Goal: Information Seeking & Learning: Check status

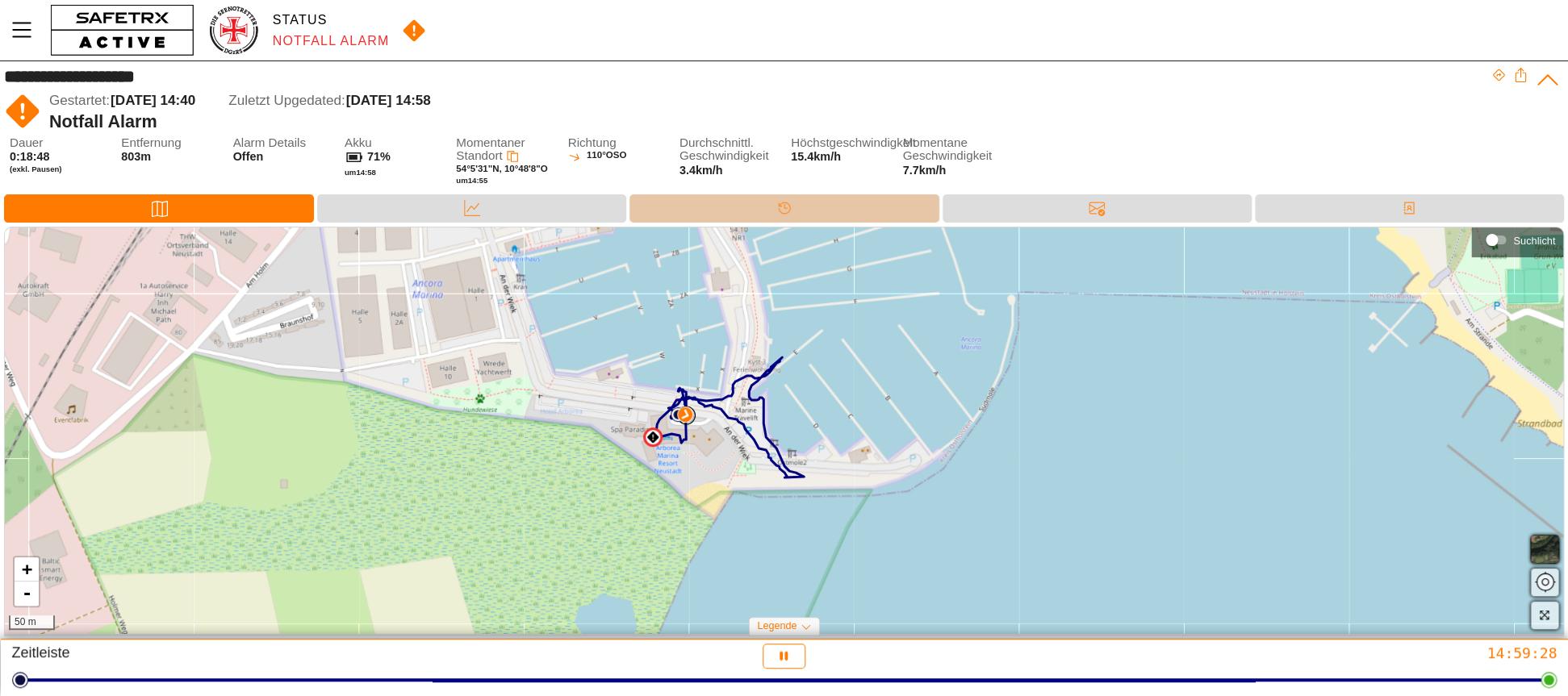
click at [747, 208] on div "Timeline" at bounding box center [784, 208] width 309 height 28
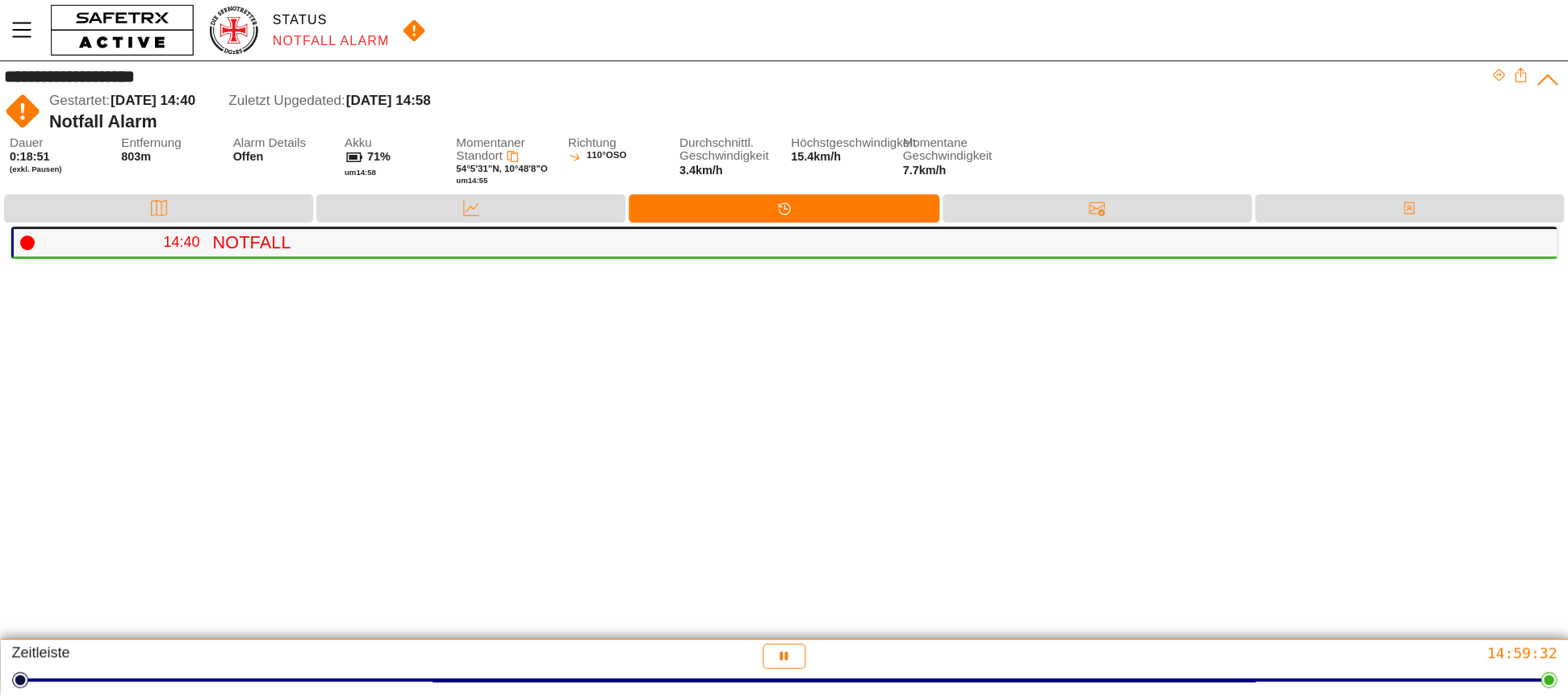
click at [813, 237] on h4 "Notfall" at bounding box center [878, 242] width 1331 height 21
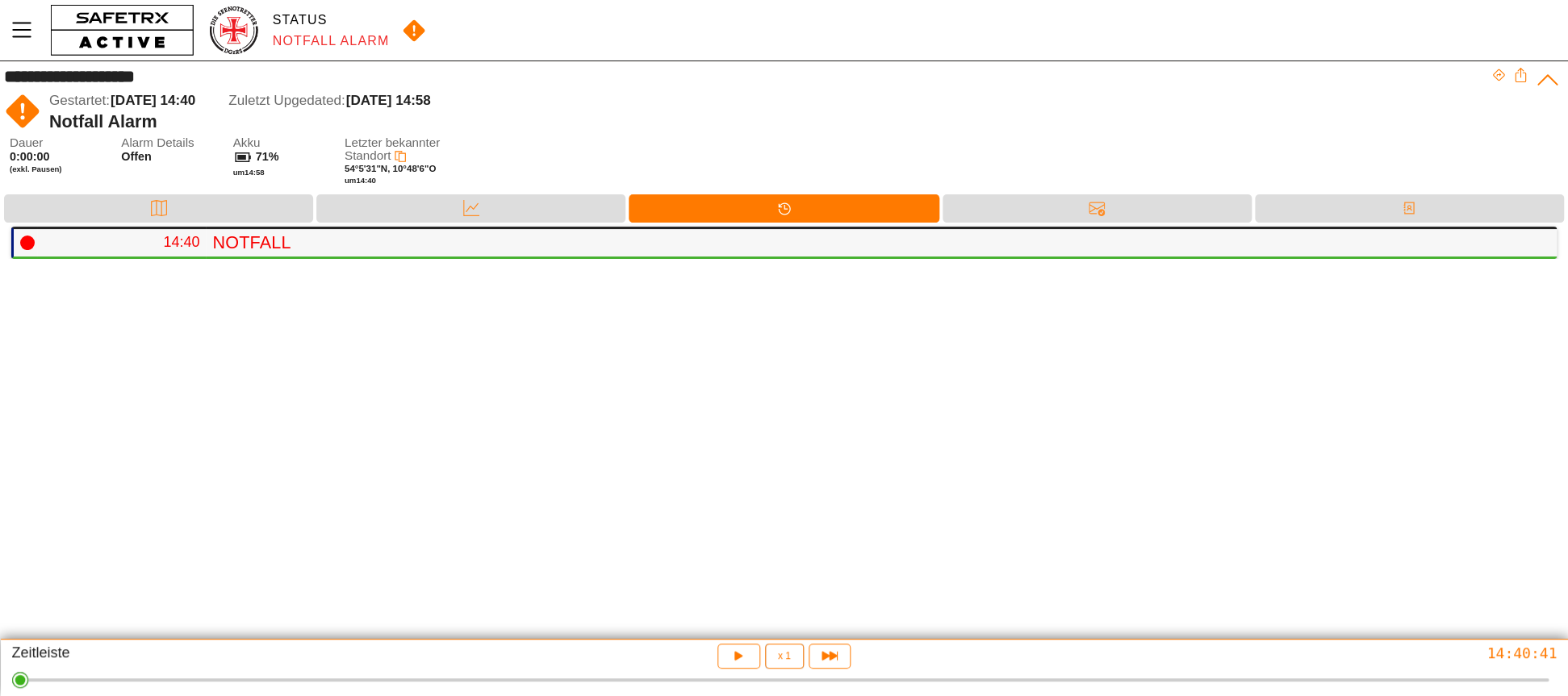
click at [261, 241] on h4 "Notfall" at bounding box center [878, 242] width 1331 height 21
click at [993, 197] on div "Nachrichten" at bounding box center [1097, 208] width 309 height 28
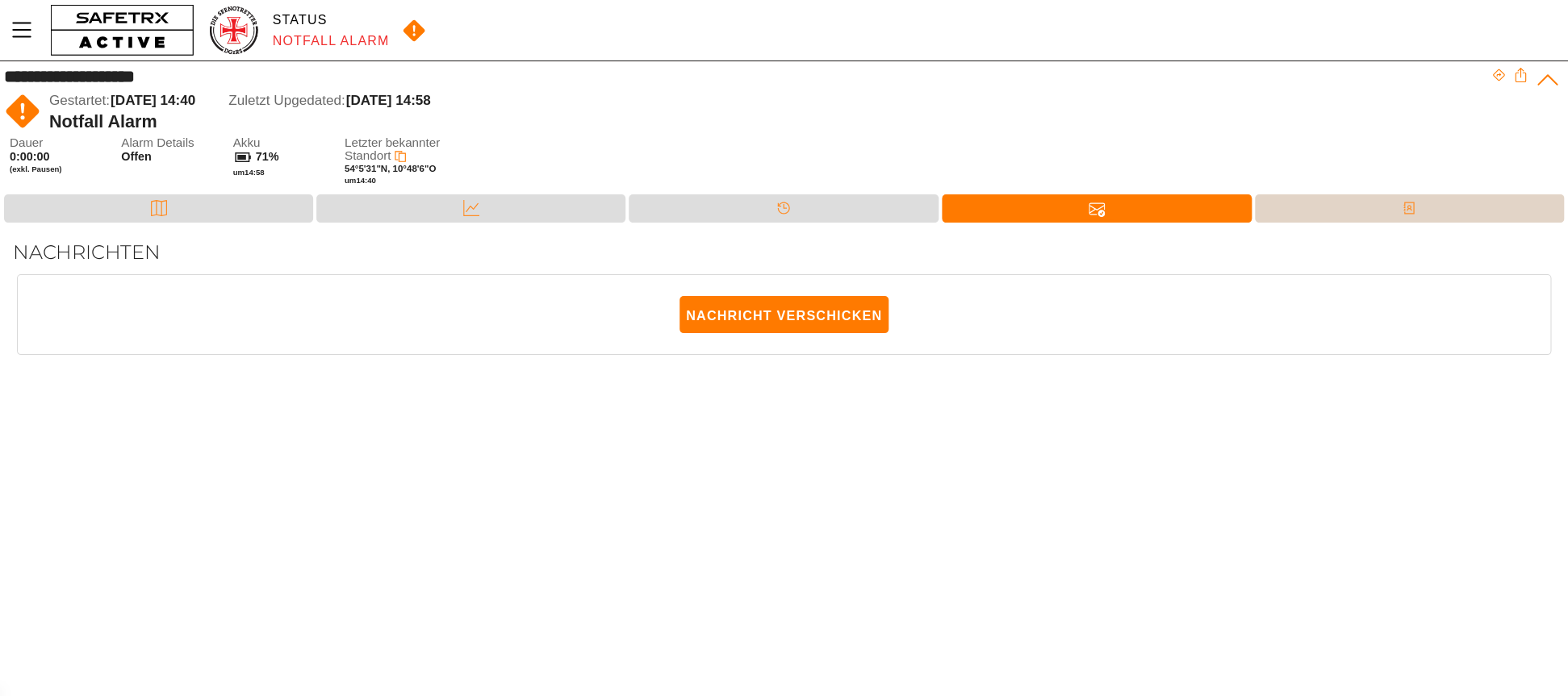
click at [1393, 206] on div "Kontakte" at bounding box center [1409, 208] width 32 height 24
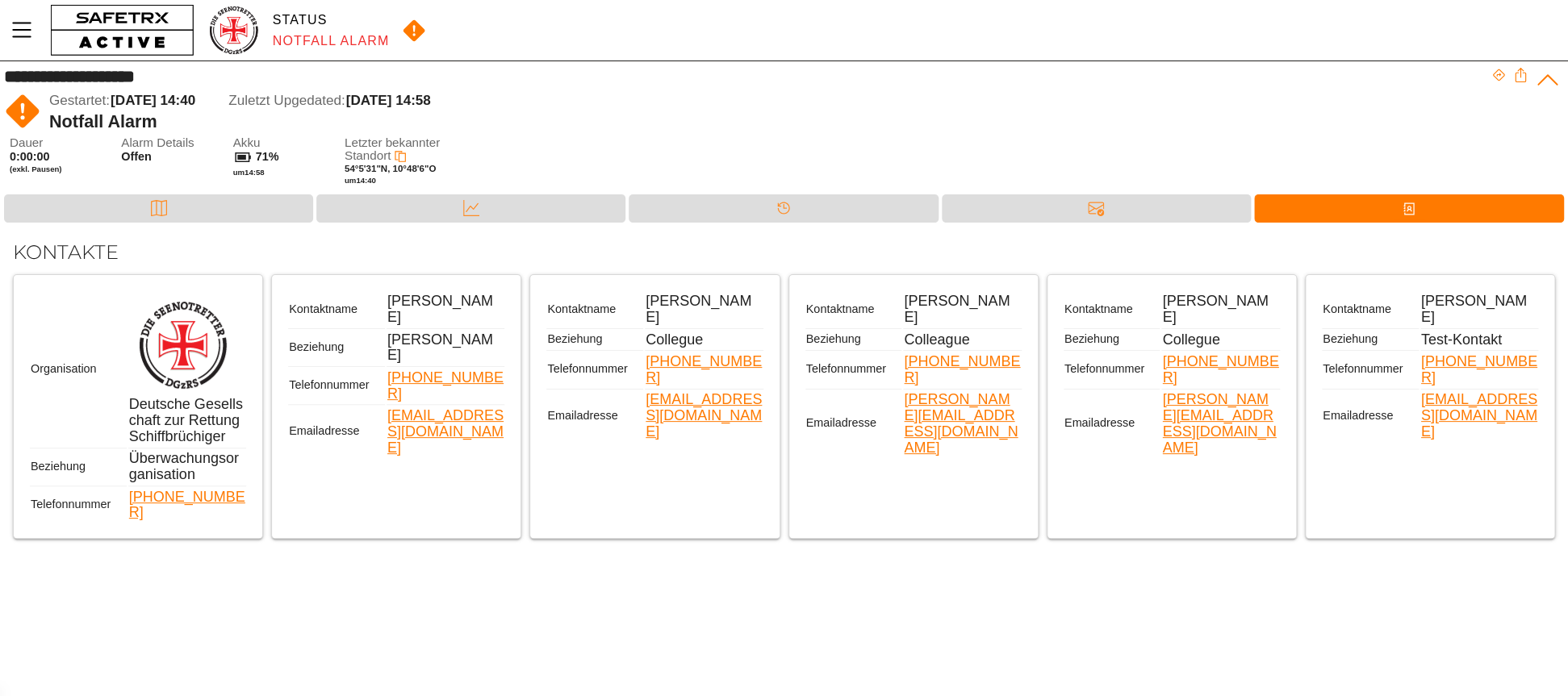
click at [409, 29] on img at bounding box center [413, 31] width 37 height 24
click at [999, 213] on div "Nachrichten" at bounding box center [1096, 208] width 309 height 28
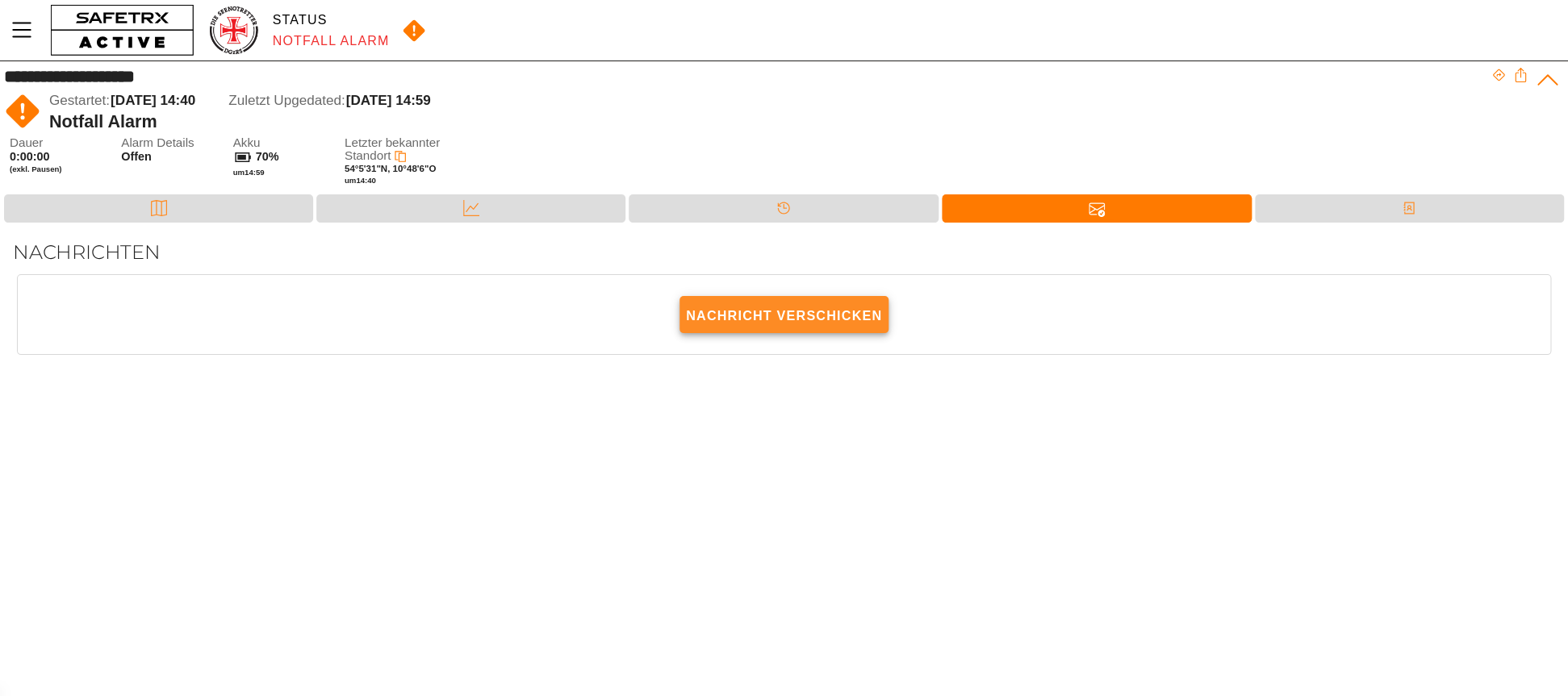
click at [749, 309] on span "Nachricht verschicken" at bounding box center [783, 316] width 196 height 36
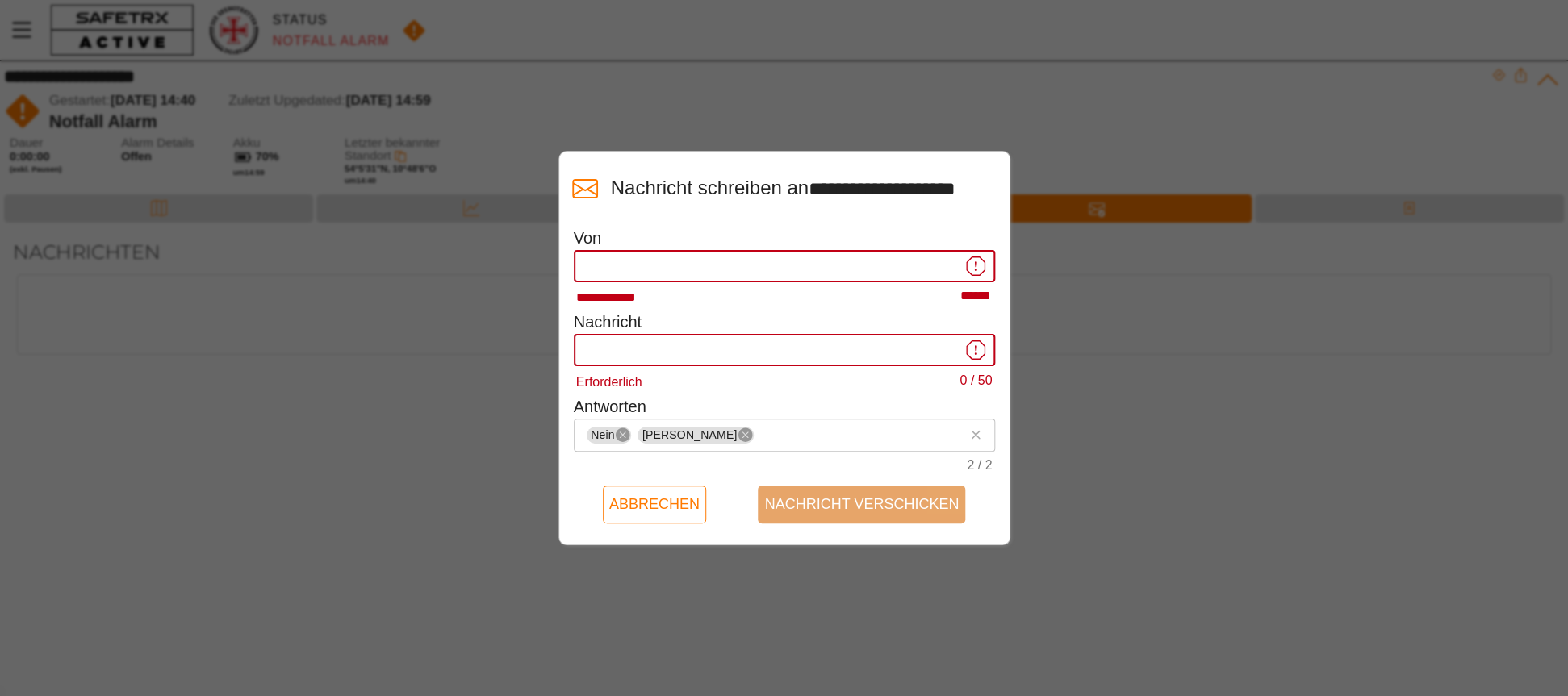
click at [1154, 408] on div at bounding box center [784, 348] width 1568 height 696
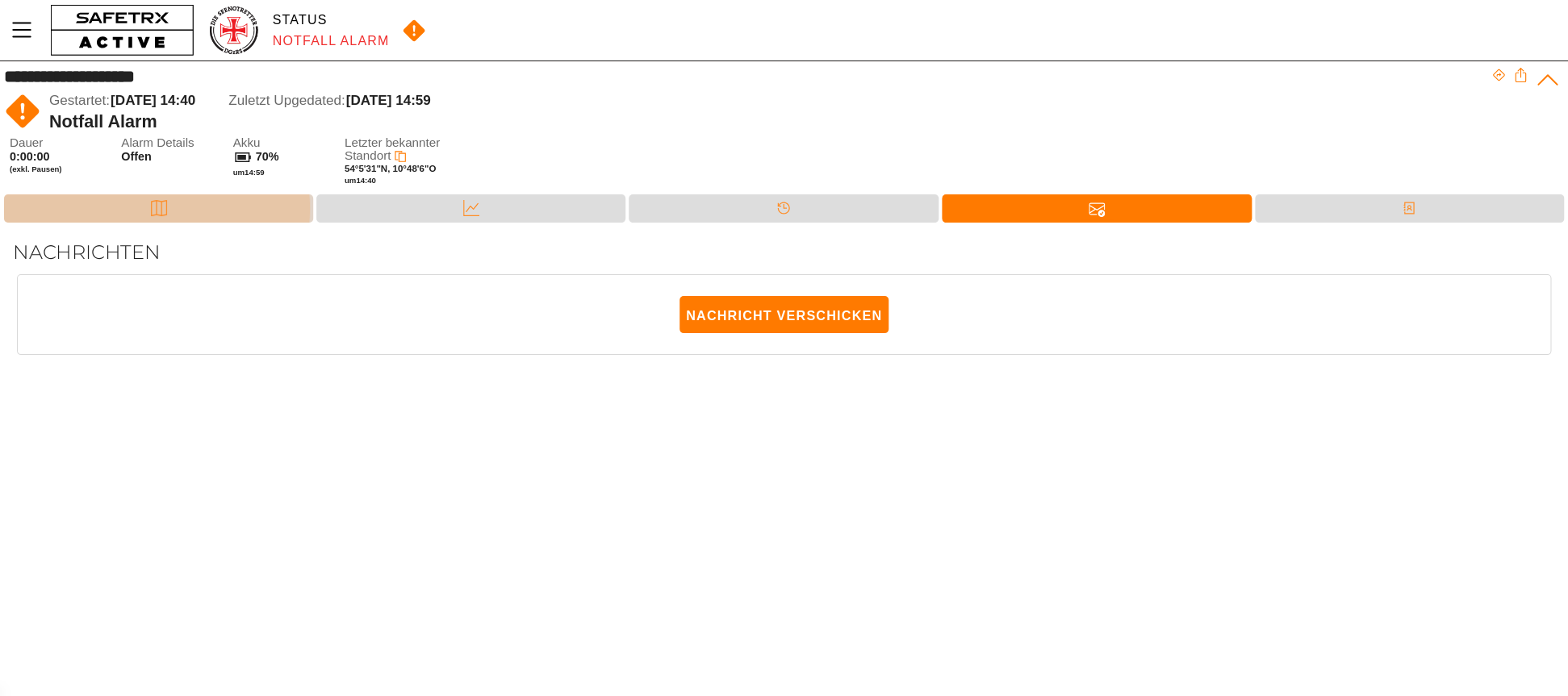
click at [132, 207] on div "Karte" at bounding box center [158, 208] width 309 height 28
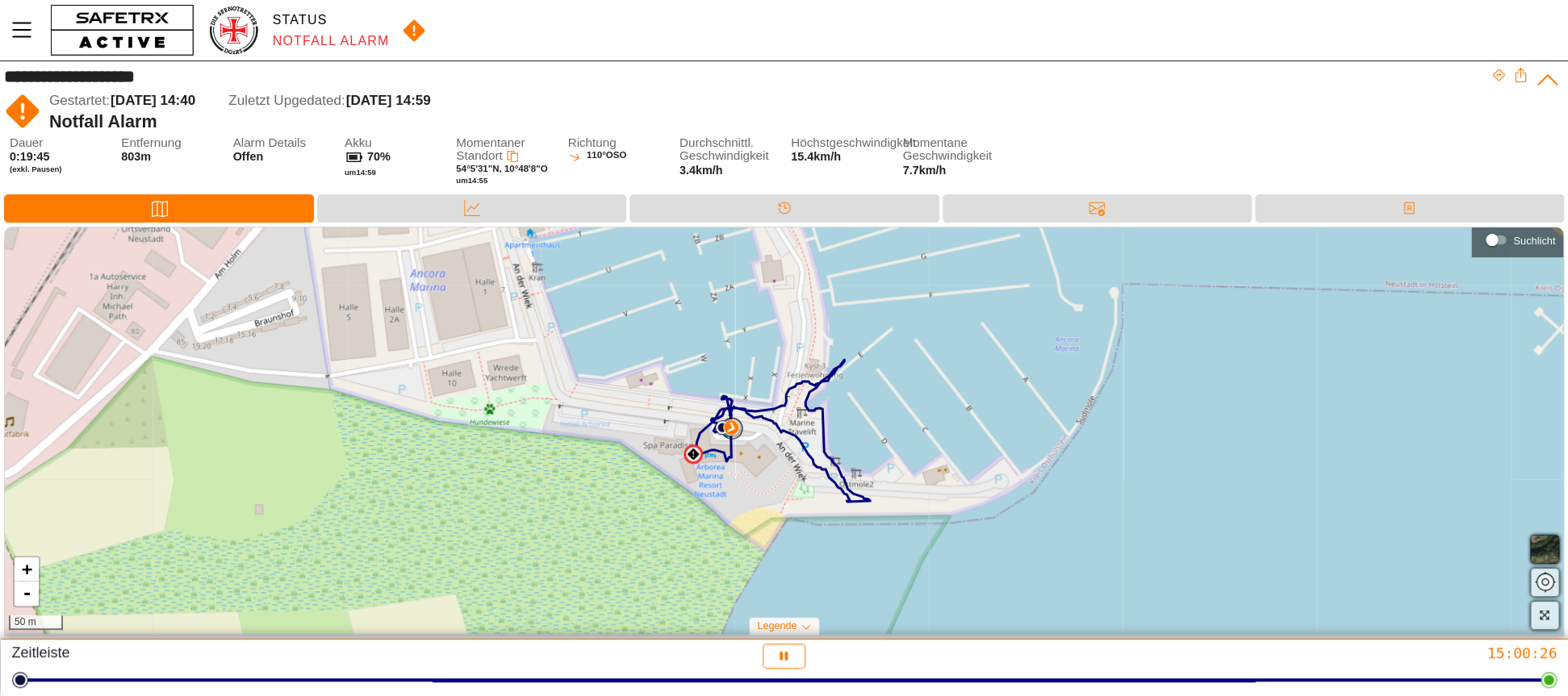
click at [146, 151] on span "803m" at bounding box center [135, 156] width 30 height 13
click at [506, 214] on div "Daten" at bounding box center [471, 208] width 309 height 28
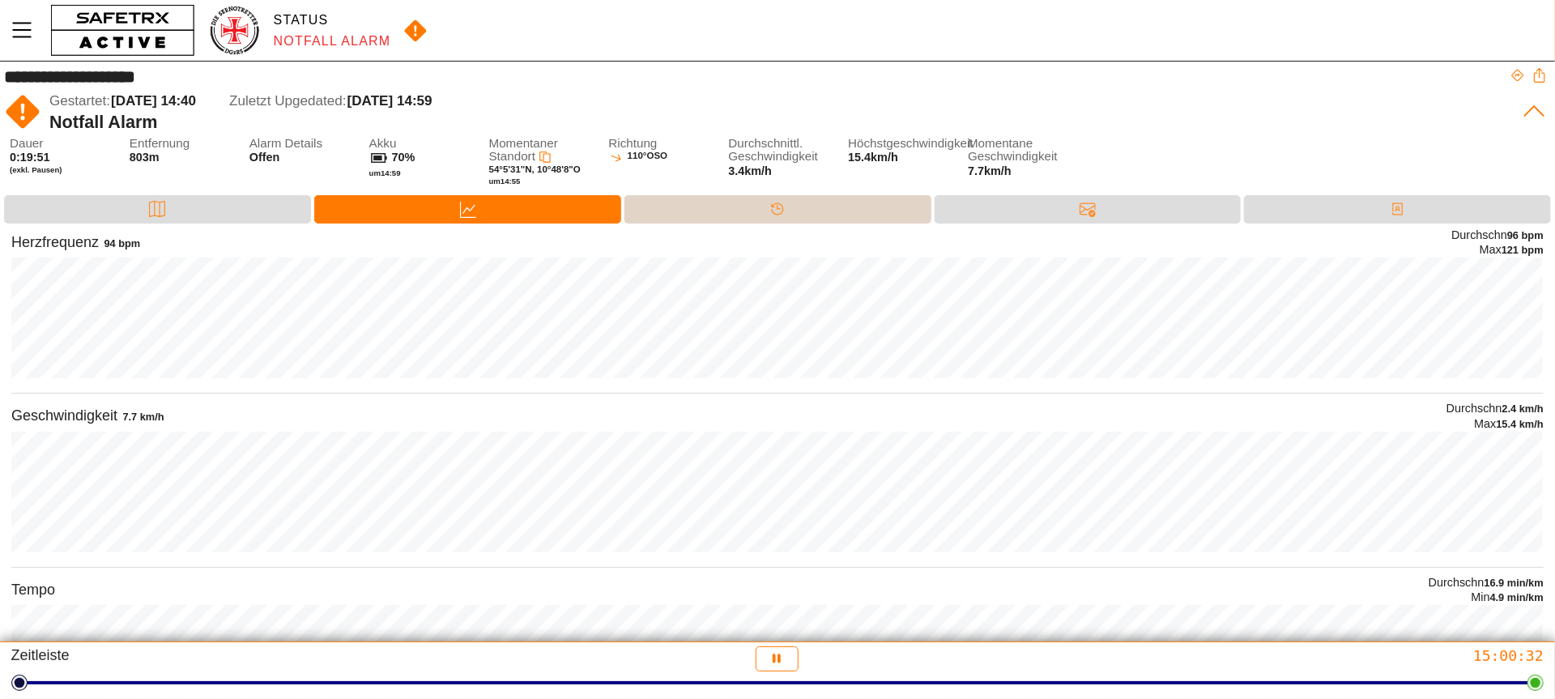
click at [736, 207] on div "Timeline" at bounding box center [777, 209] width 307 height 28
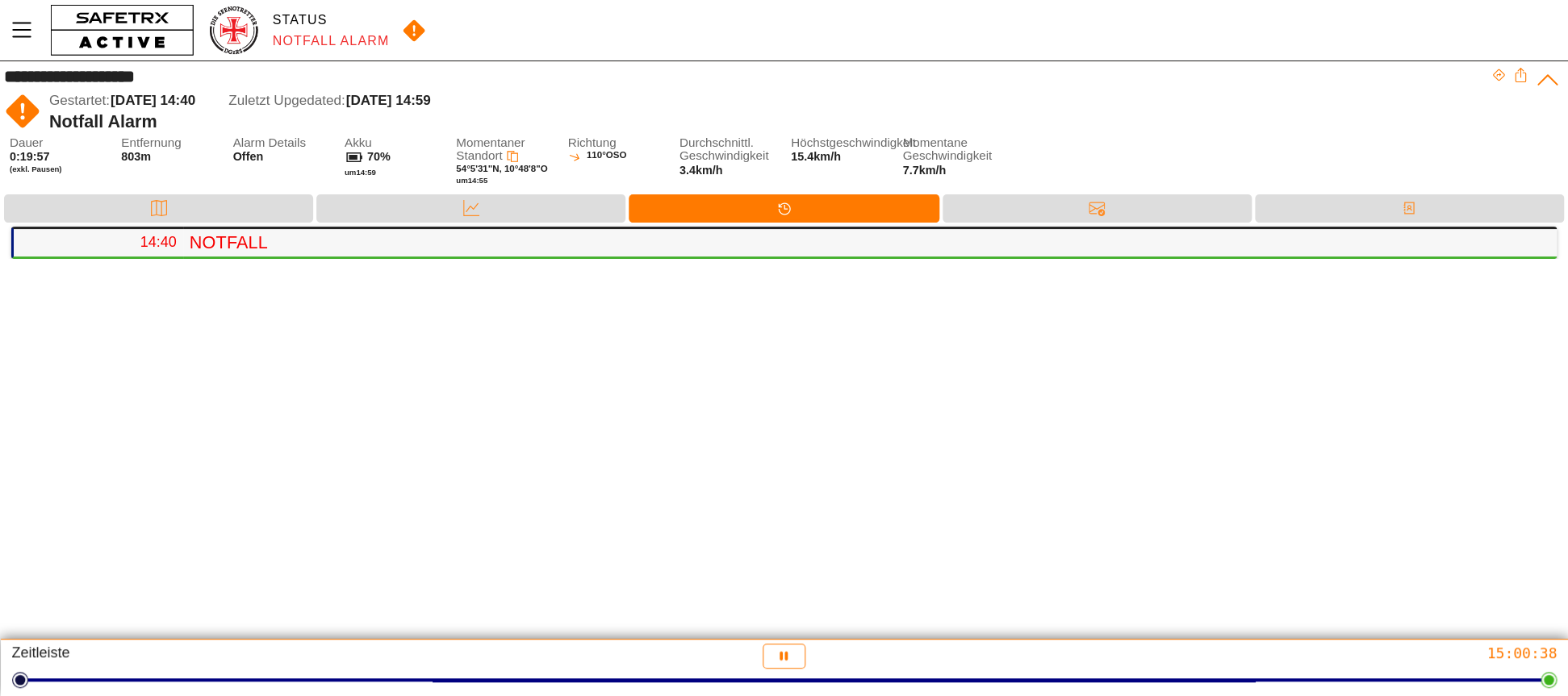
click at [204, 241] on h4 "Notfall" at bounding box center [866, 242] width 1354 height 21
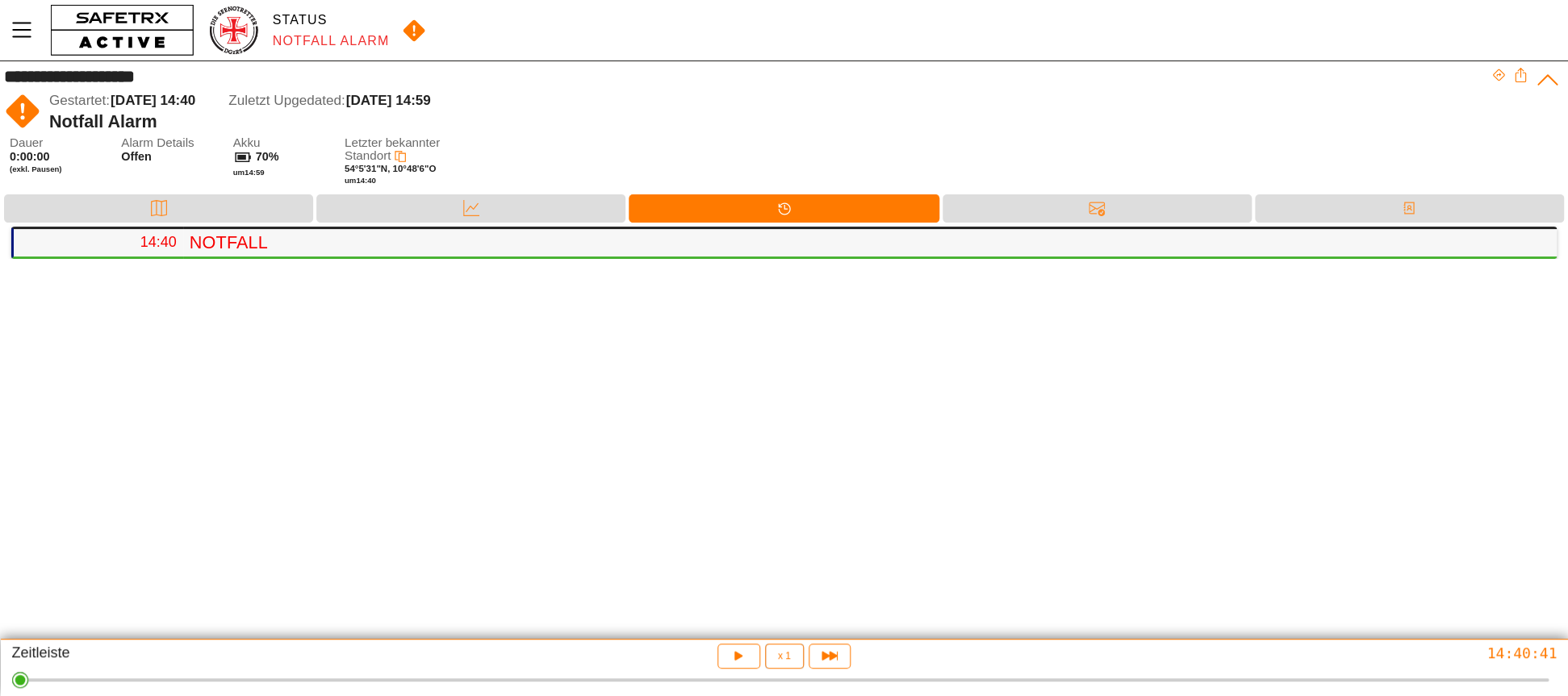
click at [204, 241] on h4 "Notfall" at bounding box center [866, 242] width 1354 height 21
click at [1138, 213] on div "Nachrichten" at bounding box center [1097, 208] width 309 height 28
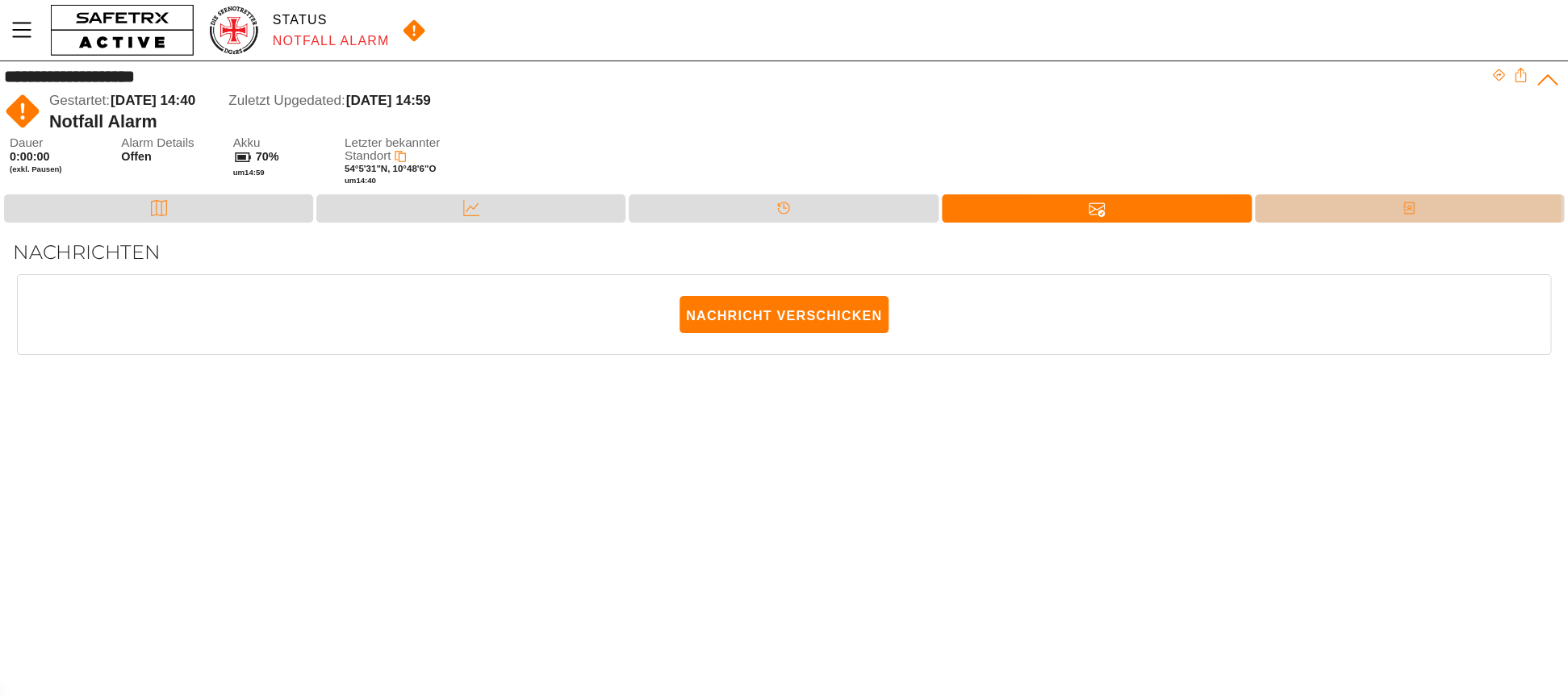
click at [1348, 204] on div "Kontakte" at bounding box center [1409, 208] width 309 height 28
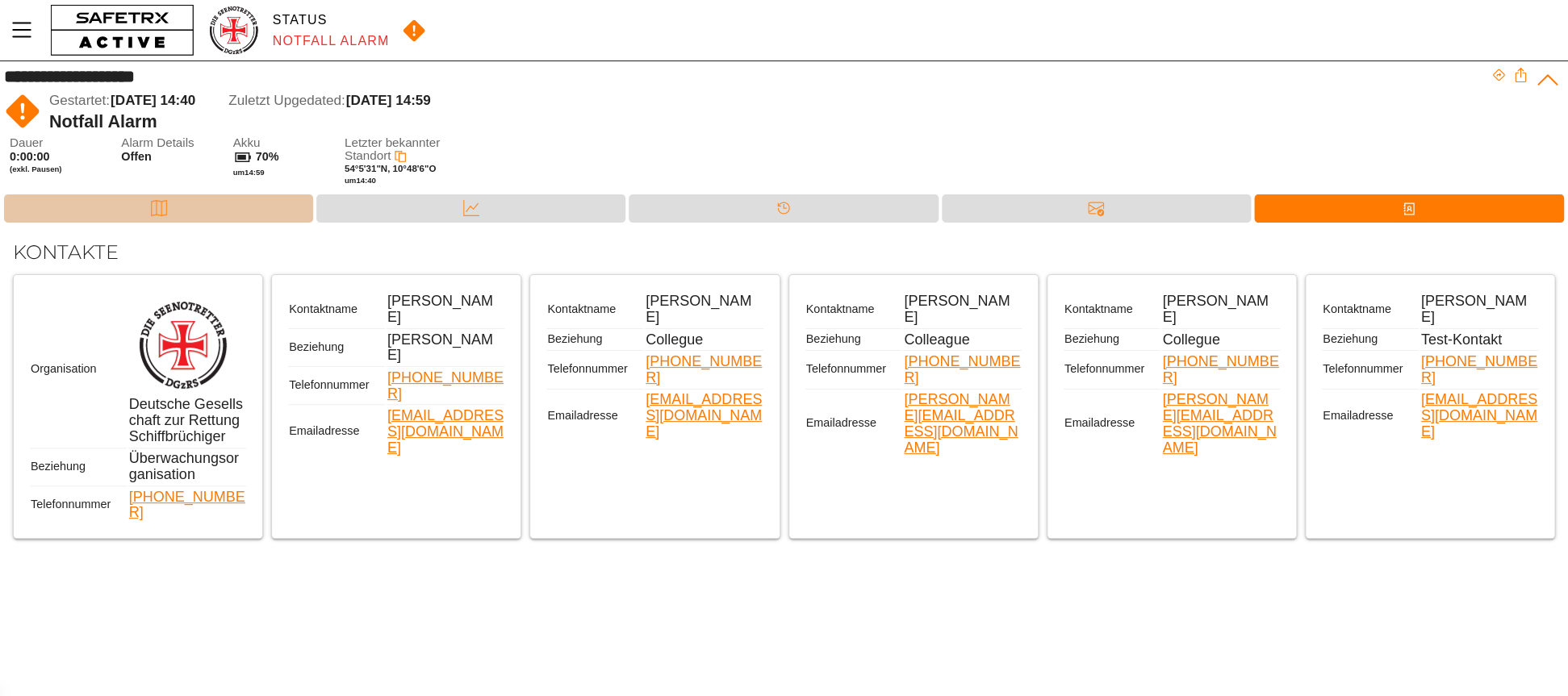
click at [149, 204] on div "Karte" at bounding box center [158, 208] width 32 height 24
